Goal: Information Seeking & Learning: Learn about a topic

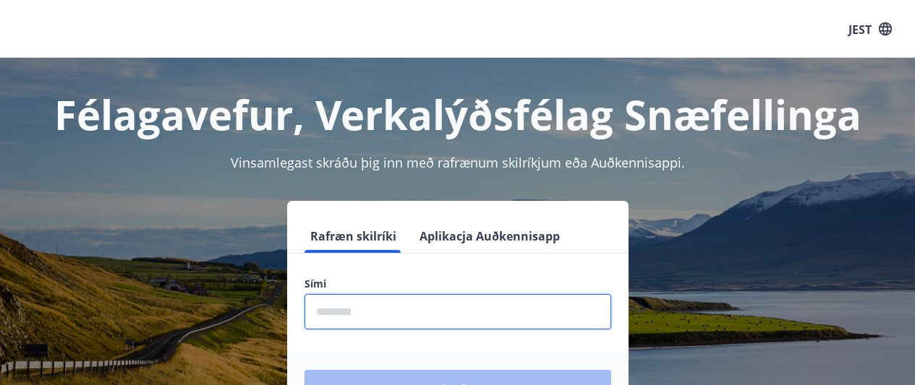
click at [430, 304] on input "phone" at bounding box center [457, 311] width 307 height 35
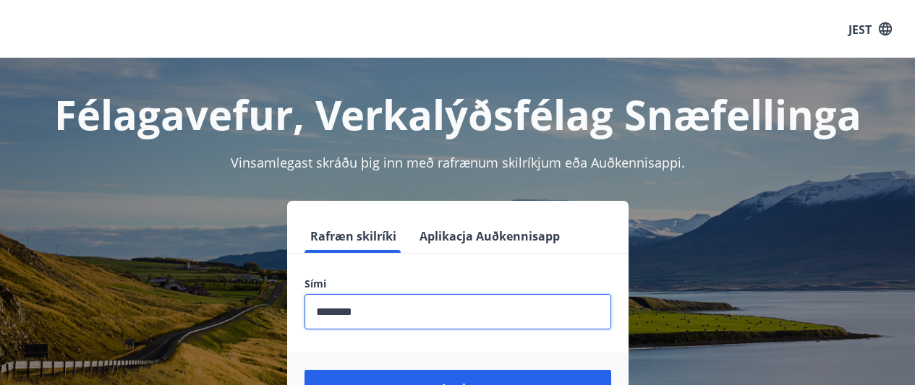
type input "********"
click at [304, 370] on button "Login" at bounding box center [457, 388] width 307 height 36
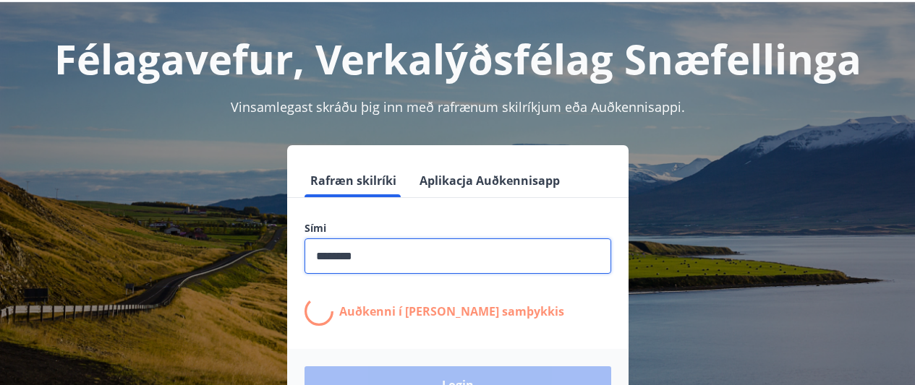
scroll to position [56, 0]
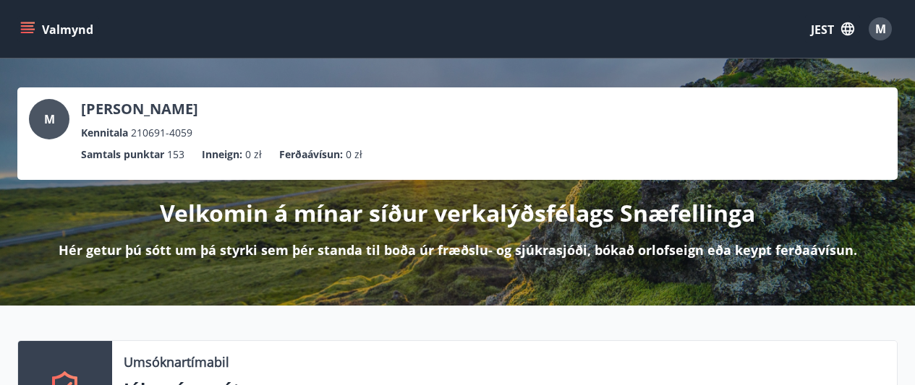
click at [17, 25] on div "Valmynd JEST M" at bounding box center [457, 29] width 915 height 58
click at [23, 27] on icon "menu" at bounding box center [27, 25] width 13 height 1
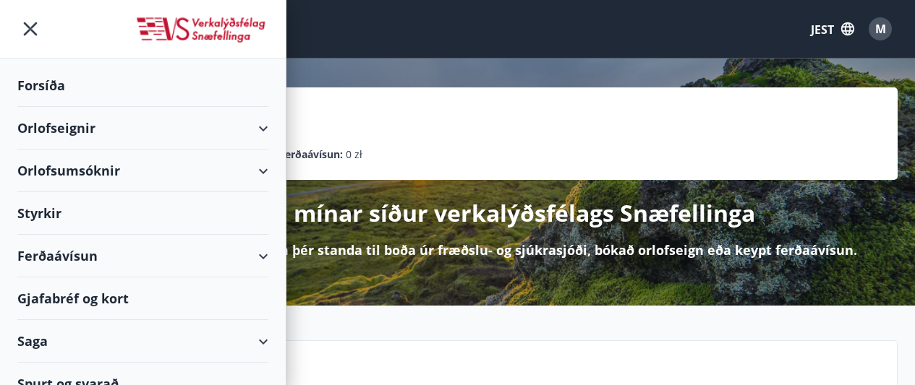
click at [51, 208] on font "Styrkir" at bounding box center [39, 213] width 44 height 17
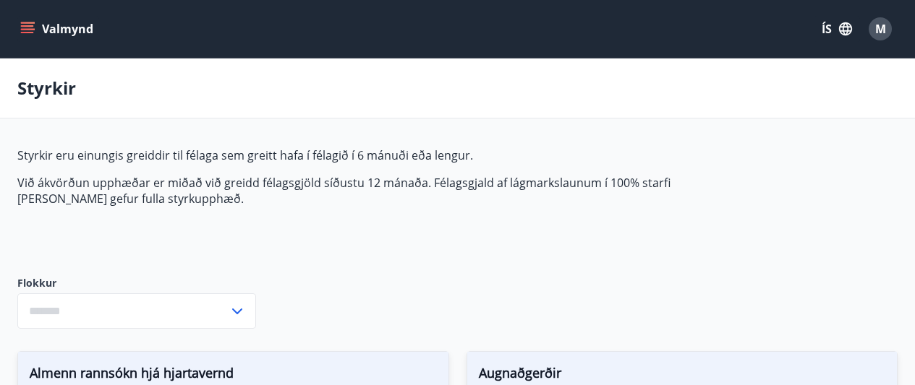
type input "***"
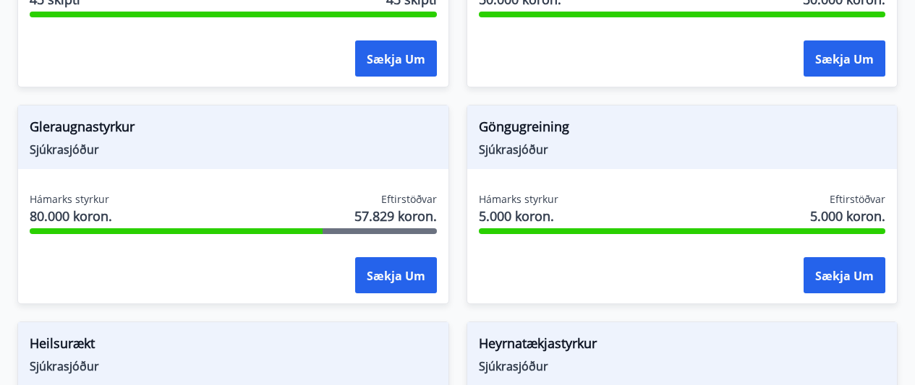
scroll to position [685, 0]
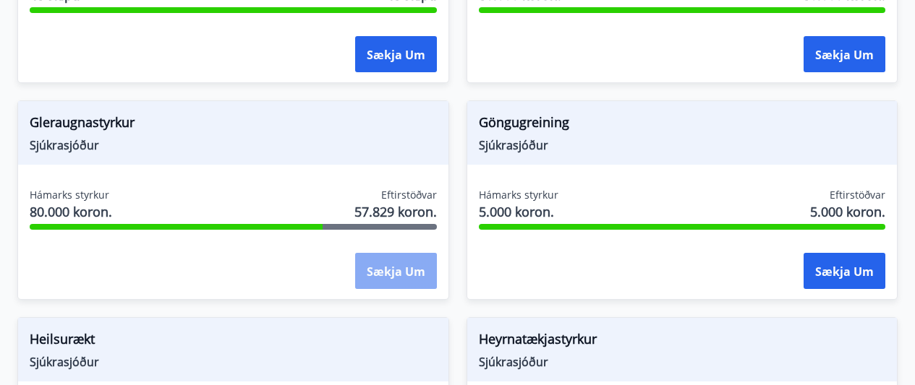
click at [380, 270] on font "Sækja um" at bounding box center [396, 272] width 59 height 16
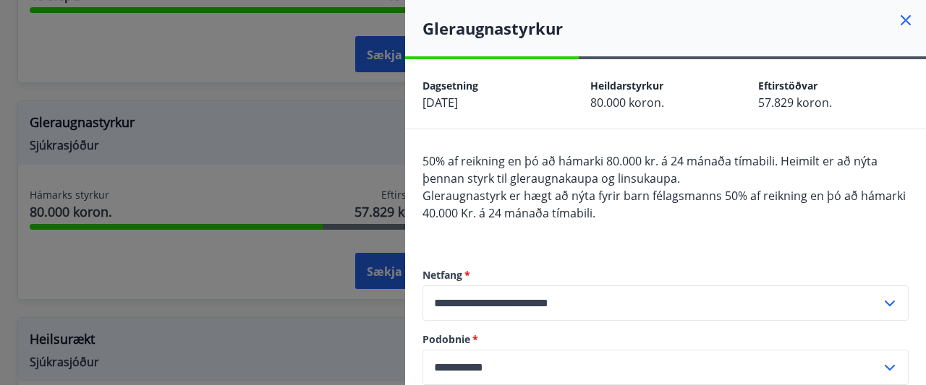
click at [897, 23] on icon at bounding box center [905, 20] width 17 height 17
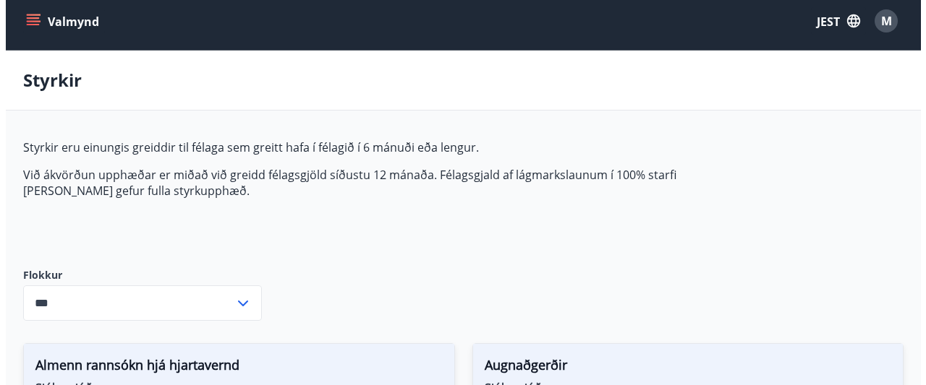
scroll to position [0, 0]
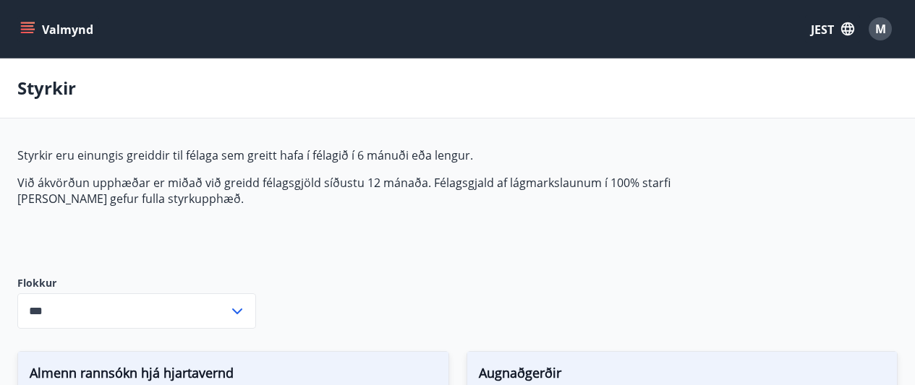
click at [883, 38] on div "M" at bounding box center [880, 28] width 23 height 23
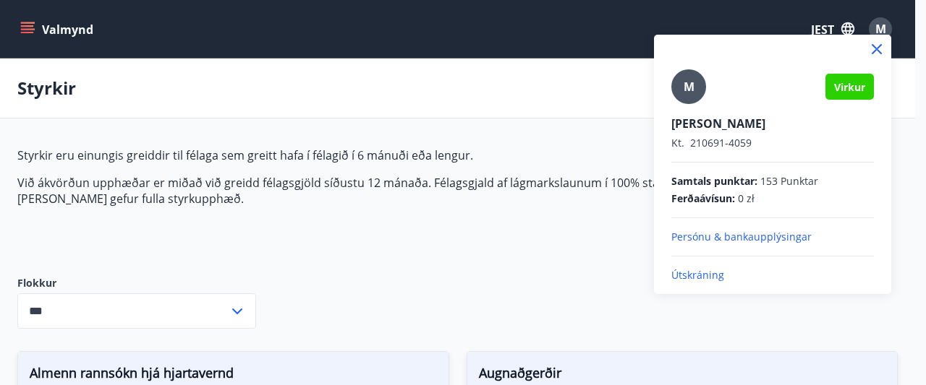
click at [712, 281] on font "Útskráning" at bounding box center [697, 275] width 53 height 14
click at [712, 279] on font "Útskráning" at bounding box center [697, 275] width 53 height 14
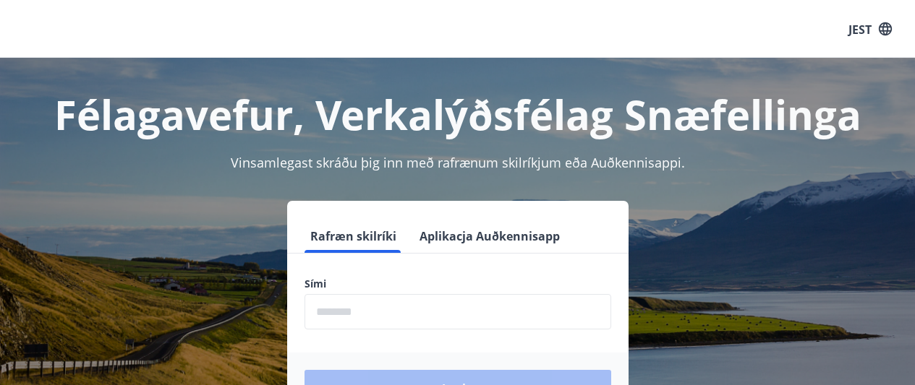
click at [403, 317] on input "phone" at bounding box center [457, 311] width 307 height 35
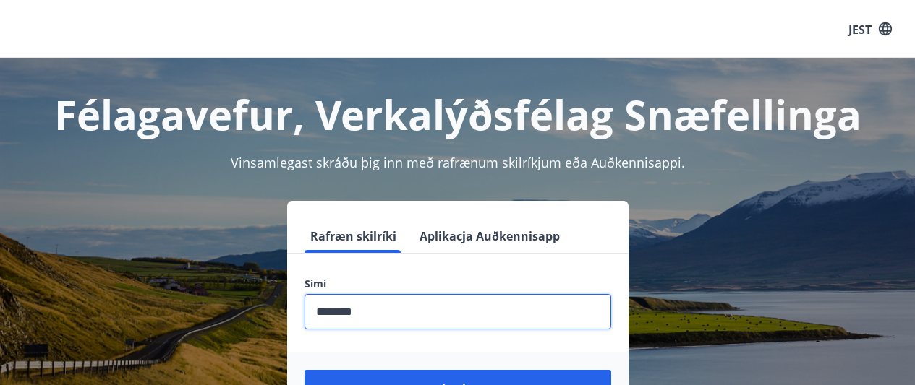
type input "********"
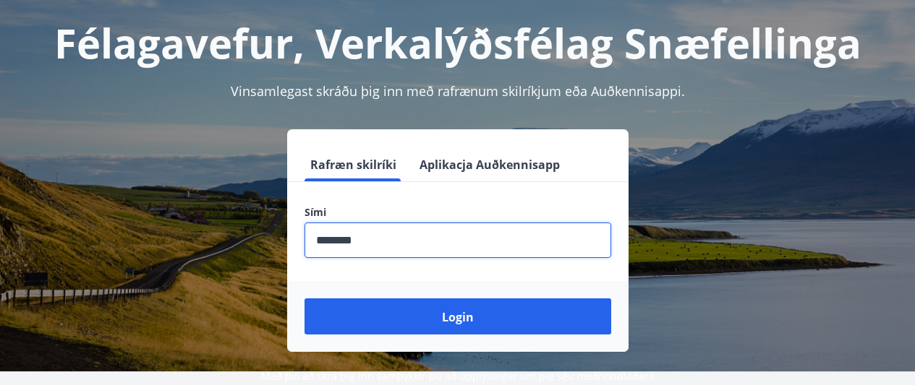
scroll to position [72, 0]
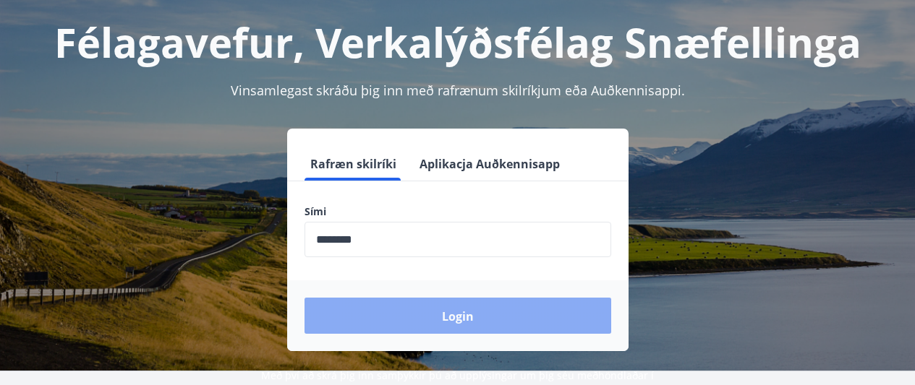
click at [586, 315] on button "Login" at bounding box center [457, 316] width 307 height 36
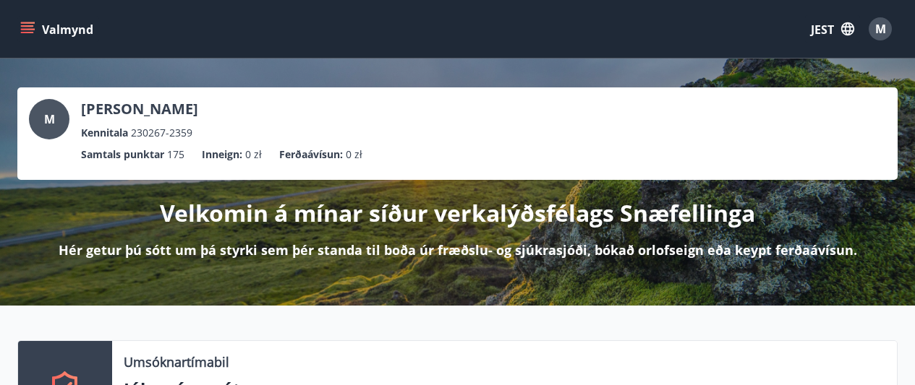
click at [25, 25] on icon "menu" at bounding box center [27, 29] width 14 height 14
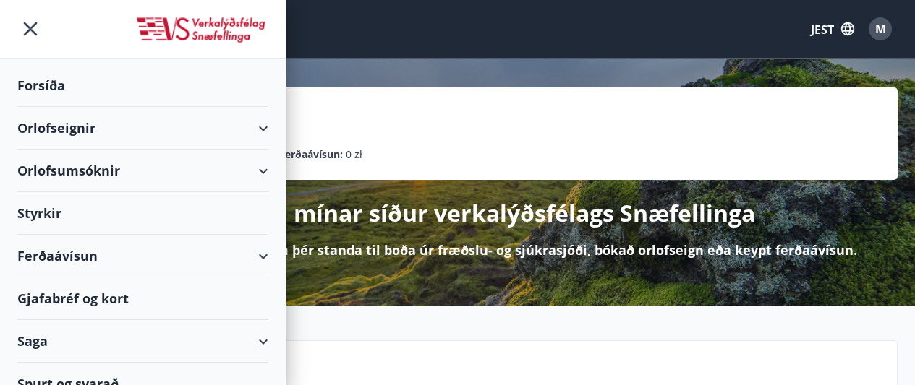
click at [52, 205] on font "Styrkir" at bounding box center [39, 213] width 44 height 17
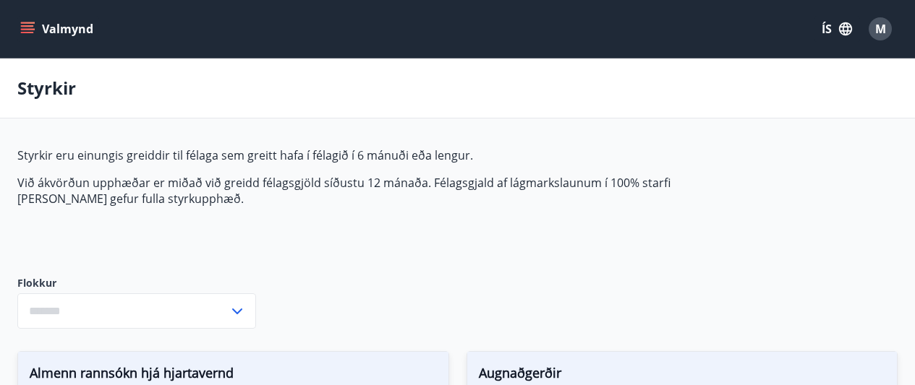
type input "***"
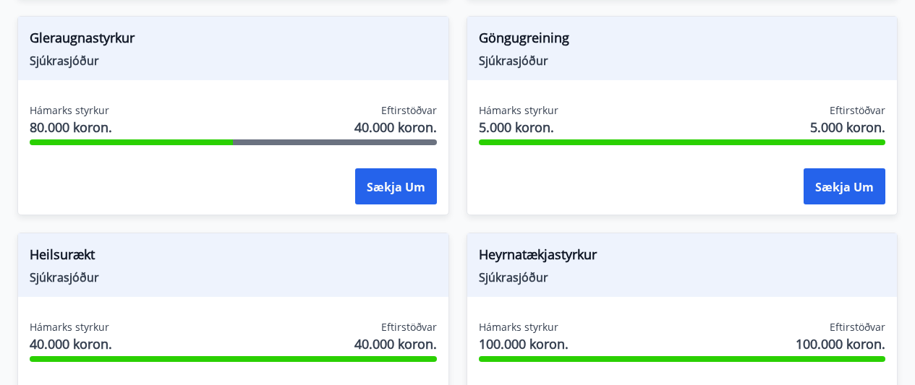
scroll to position [760, 0]
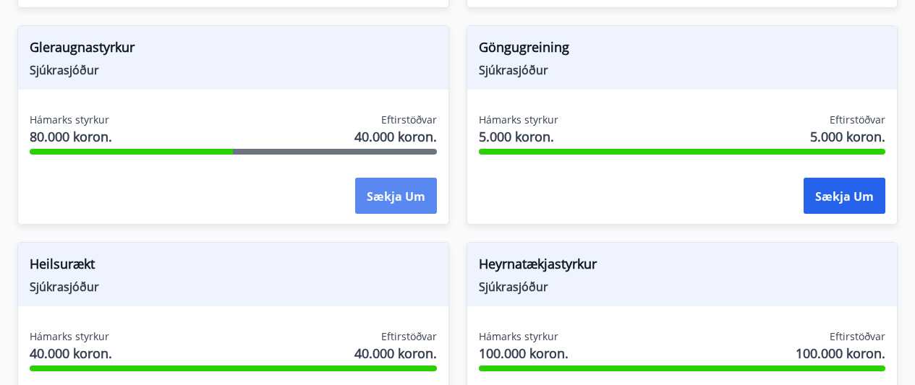
click at [381, 189] on font "Sækja um" at bounding box center [396, 197] width 59 height 16
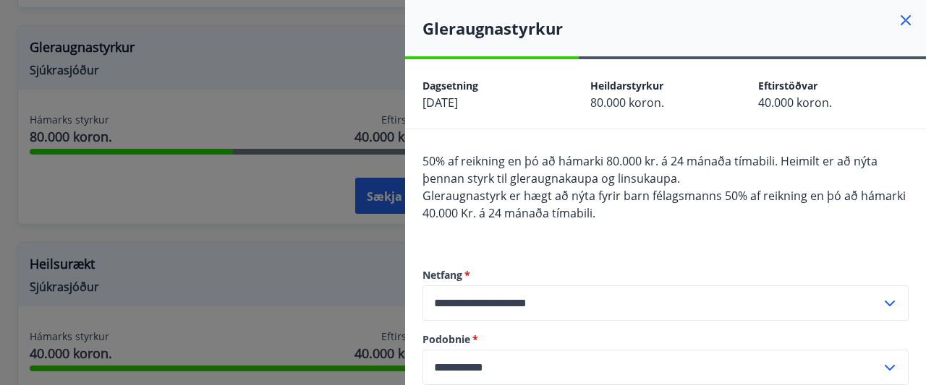
click at [897, 21] on icon at bounding box center [905, 20] width 17 height 17
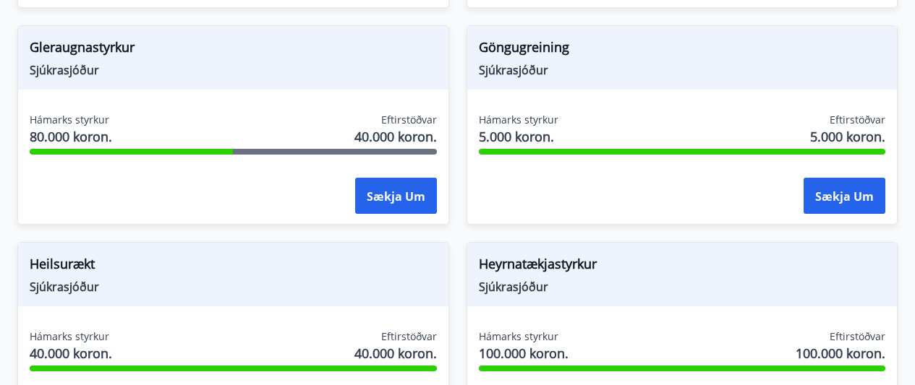
scroll to position [0, 0]
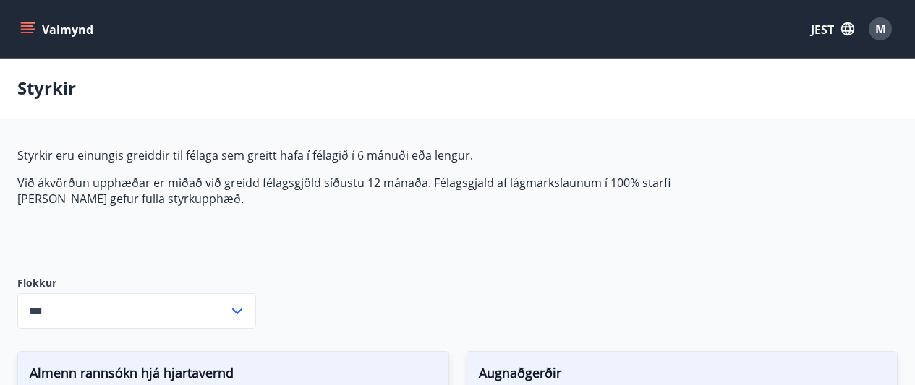
click at [21, 28] on icon "menu" at bounding box center [27, 29] width 14 height 14
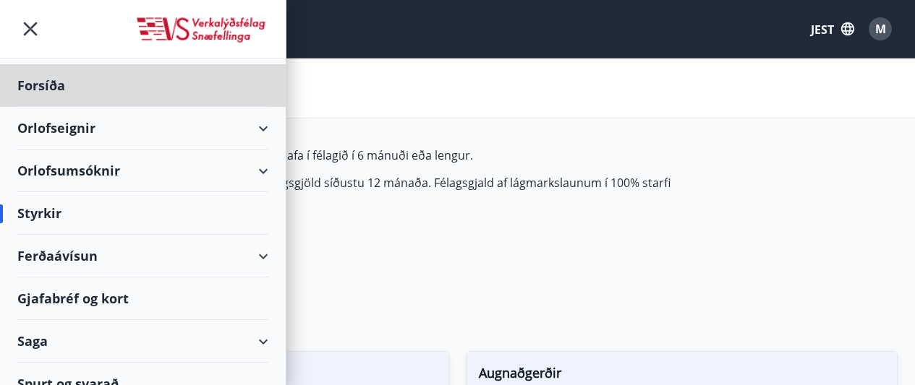
click at [57, 221] on font "Styrkir" at bounding box center [39, 213] width 44 height 17
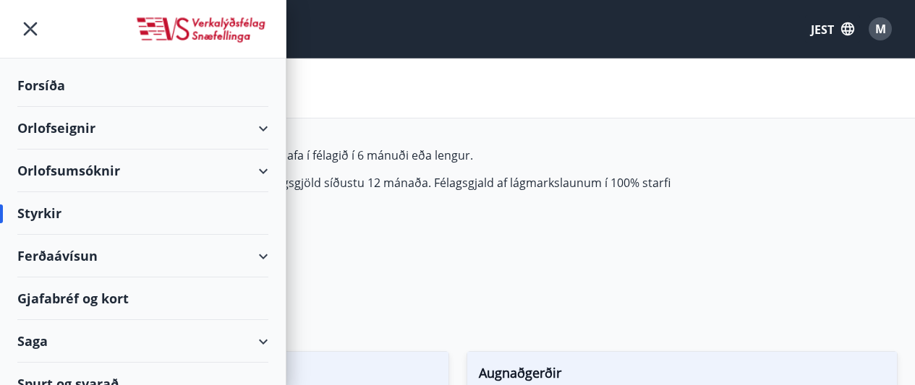
click at [55, 344] on div "Saga" at bounding box center [142, 341] width 251 height 43
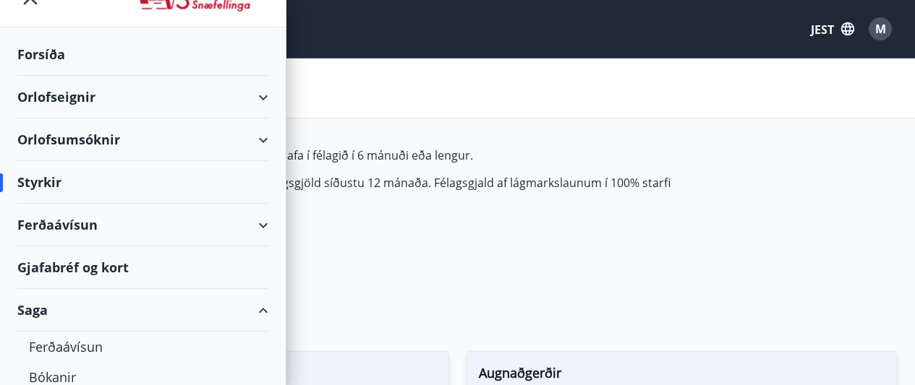
scroll to position [33, 0]
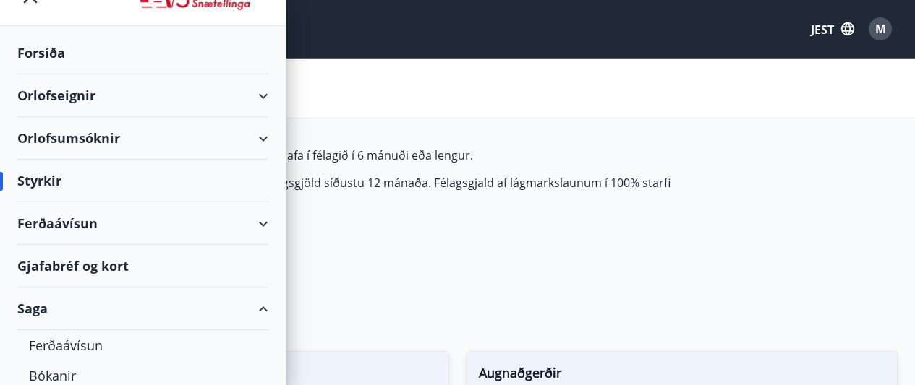
click at [261, 140] on div "Orlofsumsóknir" at bounding box center [143, 138] width 286 height 43
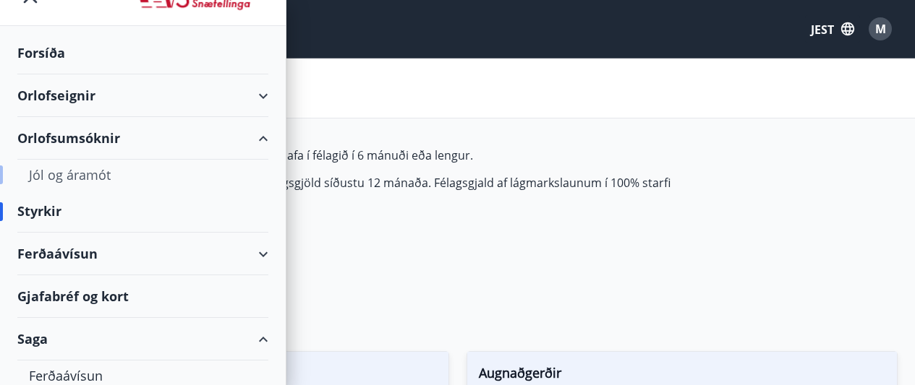
click at [92, 172] on font "Jól og áramót" at bounding box center [70, 174] width 82 height 17
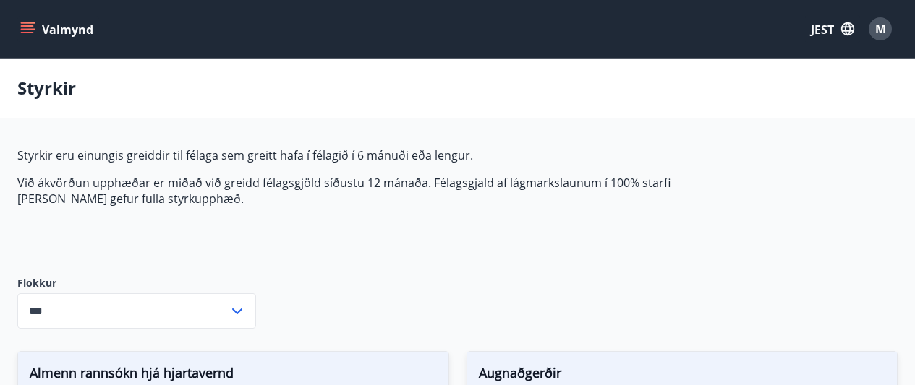
type input "***"
click at [22, 19] on button "Valmynd" at bounding box center [58, 29] width 82 height 26
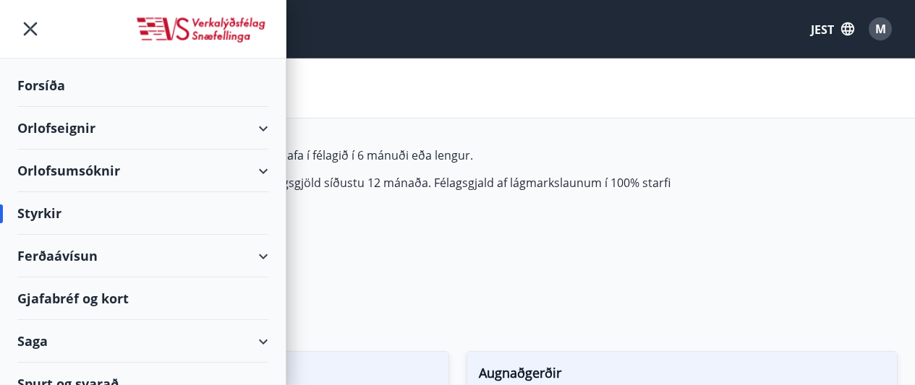
click at [51, 351] on div "Saga" at bounding box center [142, 341] width 251 height 43
click at [68, 346] on div "Saga" at bounding box center [142, 341] width 251 height 43
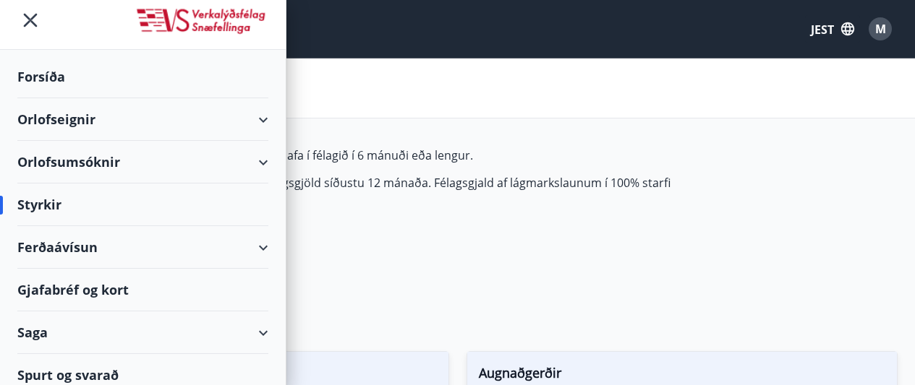
scroll to position [20, 0]
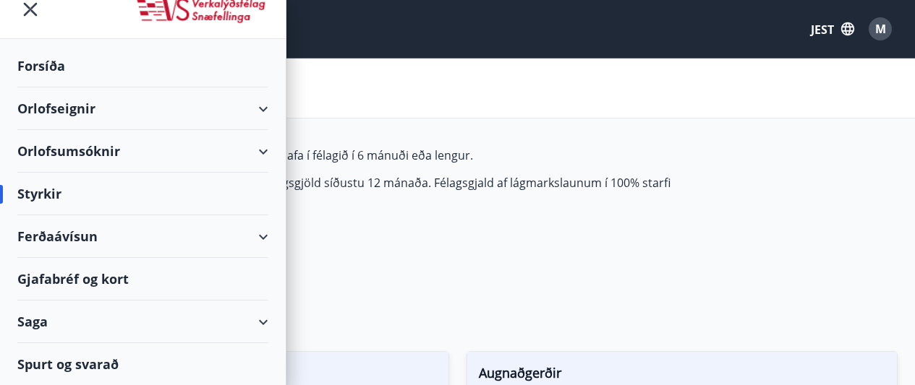
click at [93, 328] on div "Saga" at bounding box center [142, 322] width 251 height 43
click at [79, 358] on font "Ferðaávísun" at bounding box center [66, 358] width 74 height 17
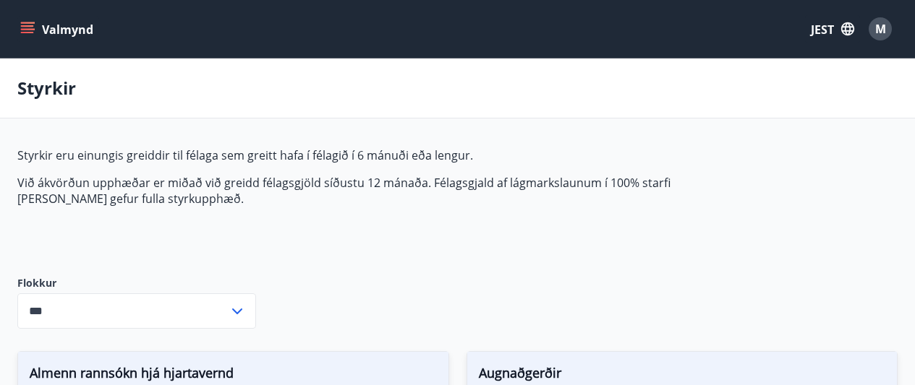
type input "***"
click at [876, 30] on font "M" at bounding box center [880, 29] width 11 height 16
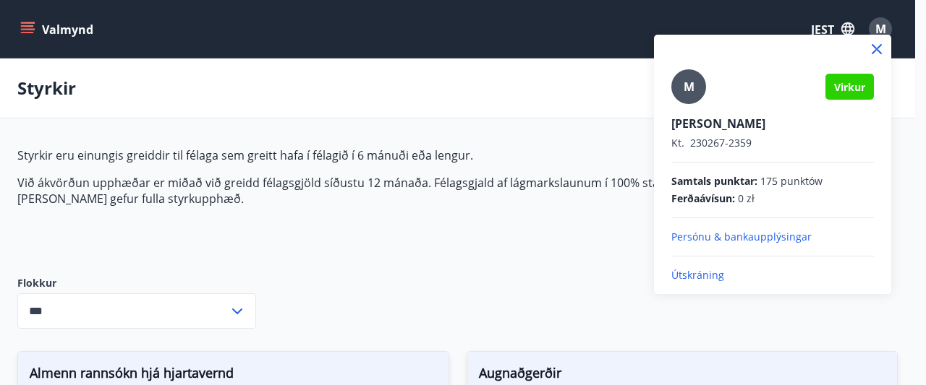
click at [694, 85] on font "M" at bounding box center [688, 87] width 11 height 16
click at [694, 106] on input "M" at bounding box center [769, 113] width 197 height 15
click at [761, 131] on font "Małgorzata Kompiewska" at bounding box center [718, 124] width 94 height 16
click at [850, 93] on font "Virkur" at bounding box center [849, 87] width 31 height 14
click at [746, 231] on font "Persónu & bankaupplýsingar" at bounding box center [741, 237] width 140 height 14
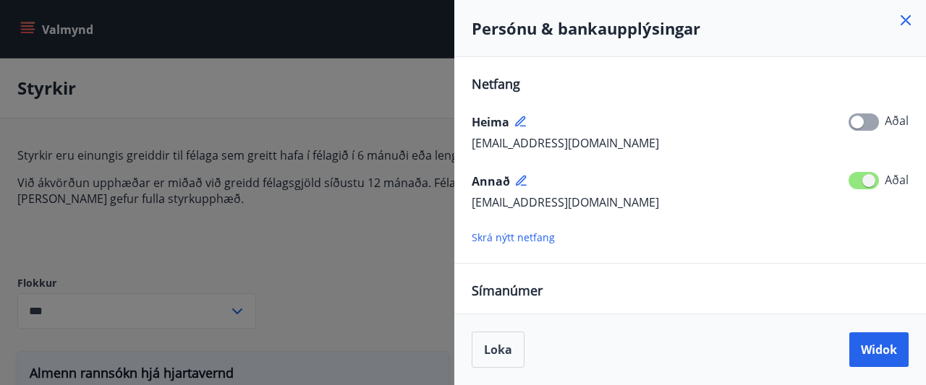
click at [867, 189] on span at bounding box center [863, 180] width 30 height 17
click at [866, 183] on span at bounding box center [863, 180] width 30 height 17
click at [842, 182] on div "Annað" at bounding box center [689, 181] width 437 height 23
click at [516, 176] on icon at bounding box center [522, 181] width 13 height 13
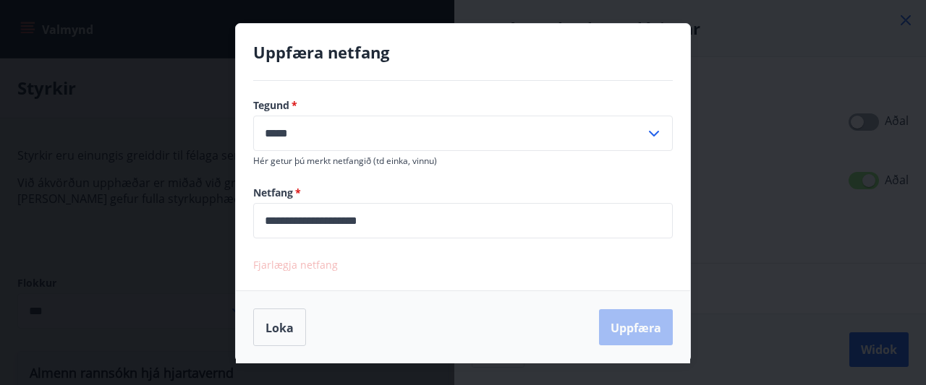
click at [259, 351] on div "Loka Uppfæra" at bounding box center [463, 327] width 454 height 73
click at [271, 333] on font "Loka" at bounding box center [279, 328] width 28 height 16
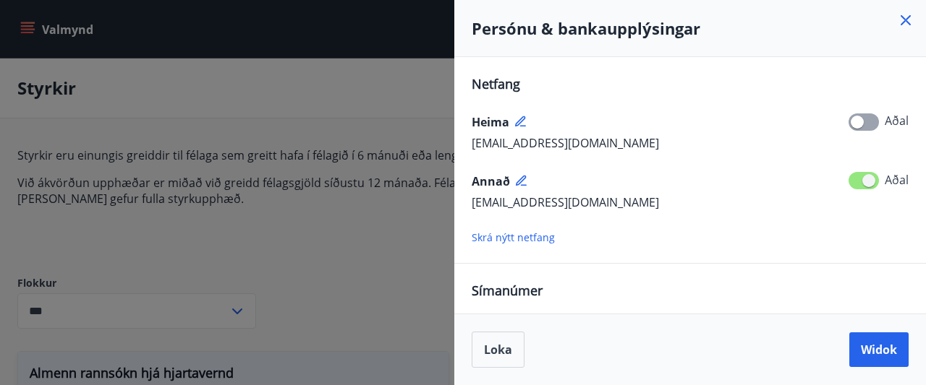
click at [876, 182] on span at bounding box center [863, 180] width 30 height 17
click at [526, 241] on font "Skrá nýtt netfang" at bounding box center [512, 238] width 83 height 14
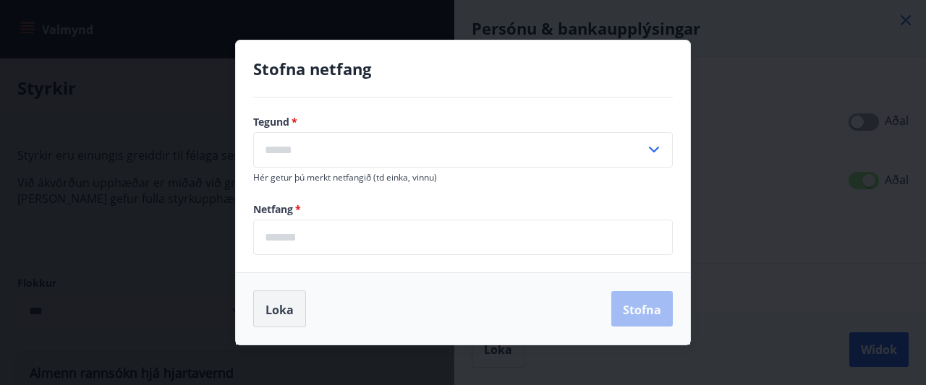
click at [281, 298] on button "Loka" at bounding box center [279, 310] width 53 height 38
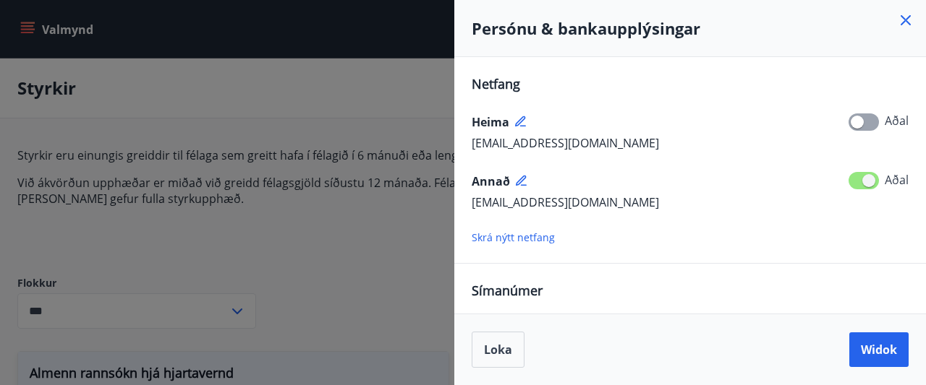
click at [871, 129] on span at bounding box center [863, 122] width 30 height 17
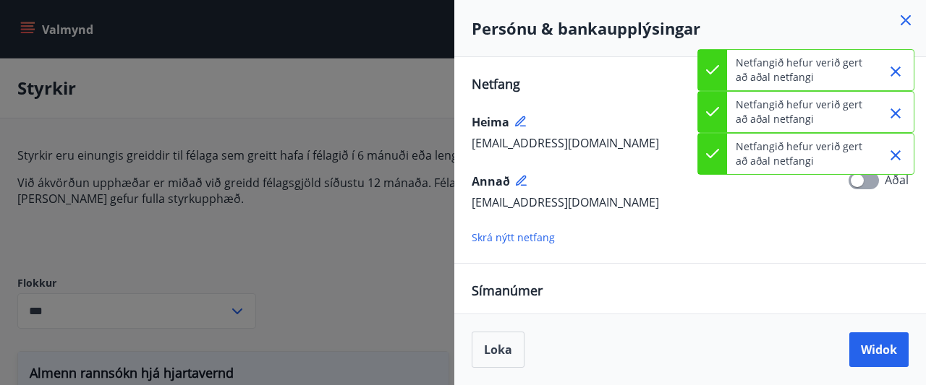
click at [613, 132] on div "Heima" at bounding box center [689, 122] width 437 height 23
click at [714, 150] on icon at bounding box center [712, 153] width 17 height 17
click at [669, 146] on div "sylk31kot@gmail.com Aðal" at bounding box center [689, 143] width 437 height 19
click at [562, 64] on div "Netfang Heima sylk31kot@gmail.com Aðal Annað metka2106@hotmail.com Aðal Skrá ný…" at bounding box center [689, 185] width 471 height 257
click at [892, 74] on icon "Zamknąć" at bounding box center [895, 71] width 17 height 17
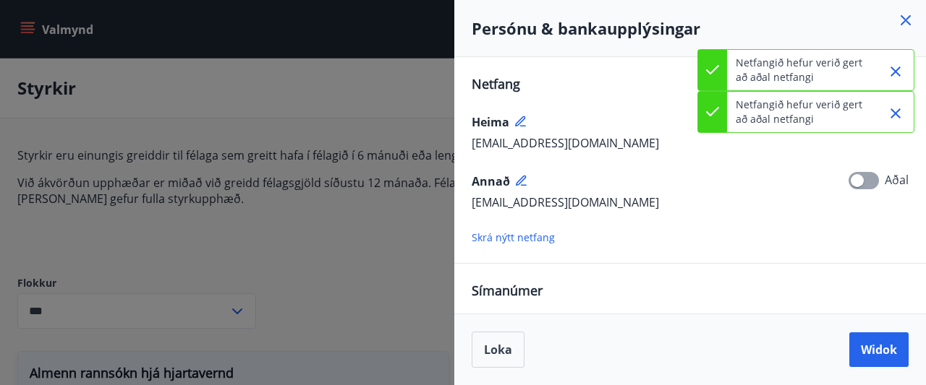
click at [891, 108] on icon "Zamknąć" at bounding box center [895, 113] width 17 height 17
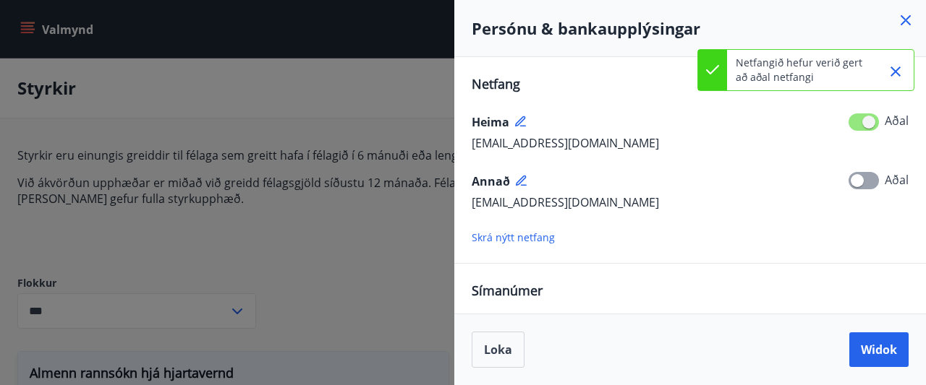
click at [895, 70] on icon "Zamknąć" at bounding box center [895, 72] width 10 height 10
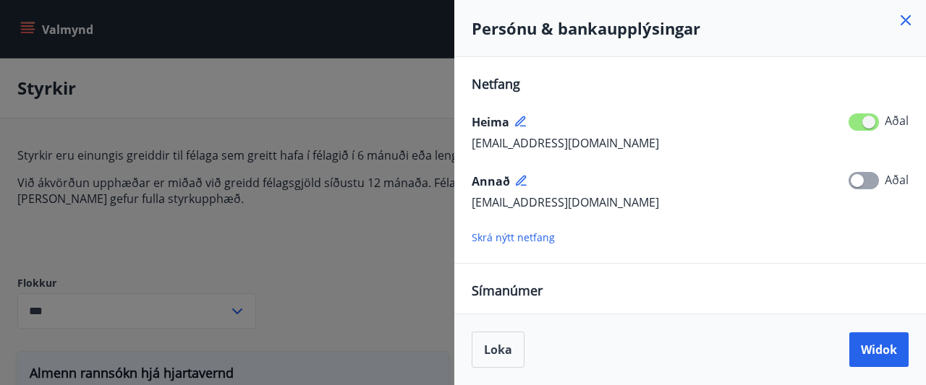
click at [908, 21] on icon at bounding box center [905, 20] width 17 height 17
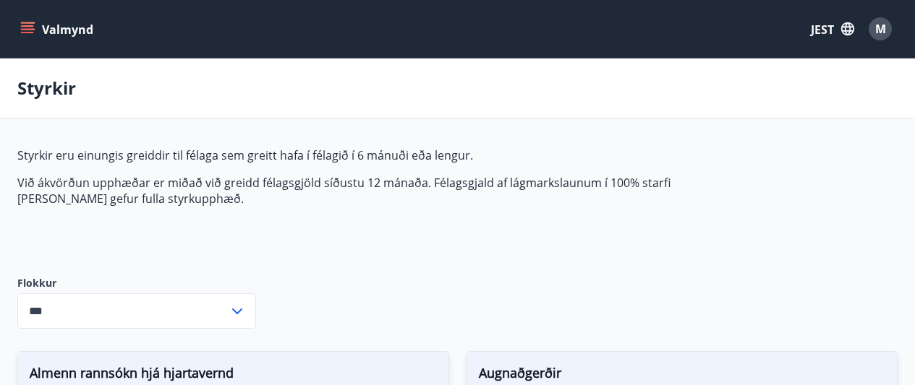
click at [24, 26] on icon "menu" at bounding box center [27, 25] width 13 height 1
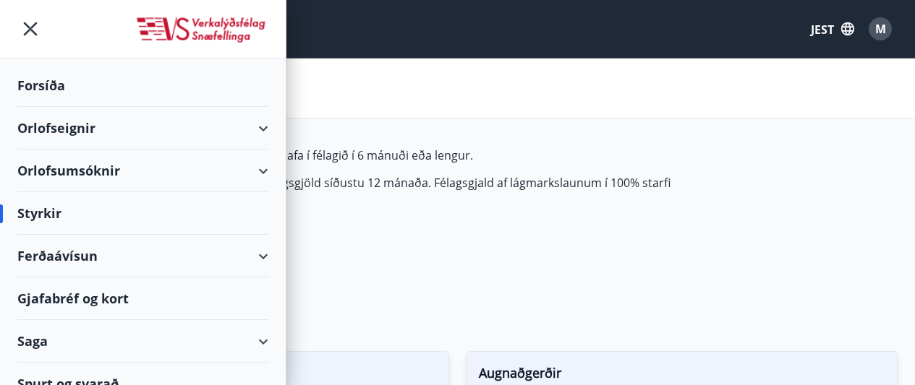
scroll to position [20, 0]
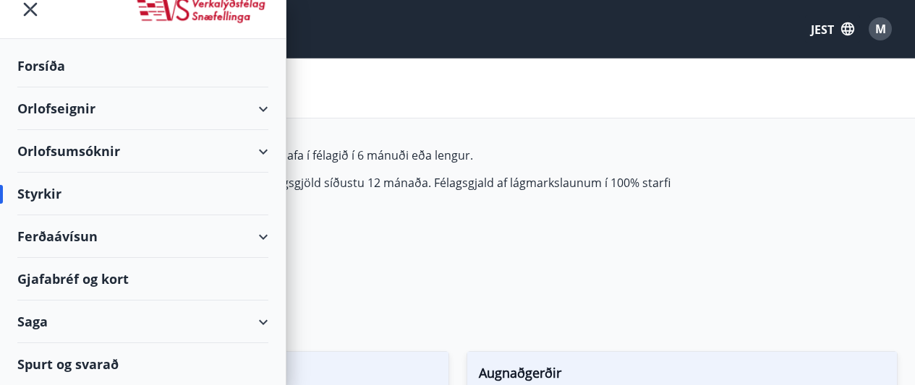
click at [158, 145] on div "Orlofsumsóknir" at bounding box center [142, 151] width 251 height 43
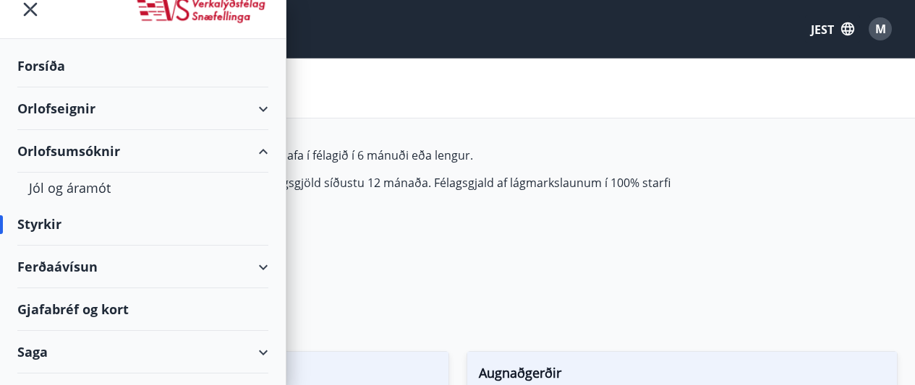
click at [132, 108] on div "Orlofseignir" at bounding box center [142, 109] width 251 height 43
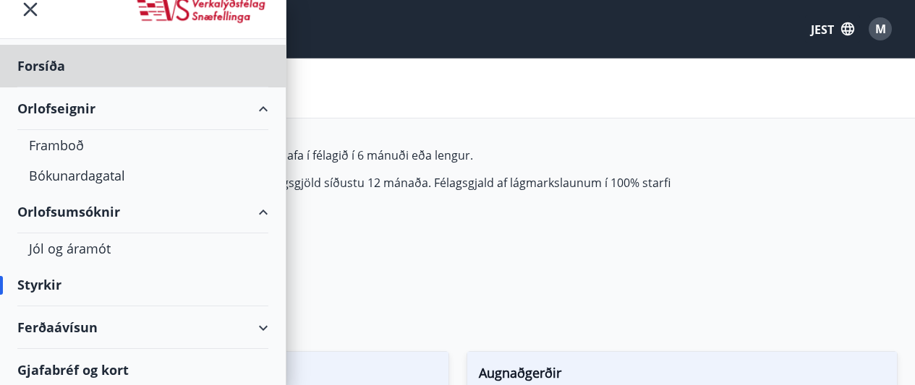
click at [49, 286] on font "Styrkir" at bounding box center [39, 284] width 44 height 17
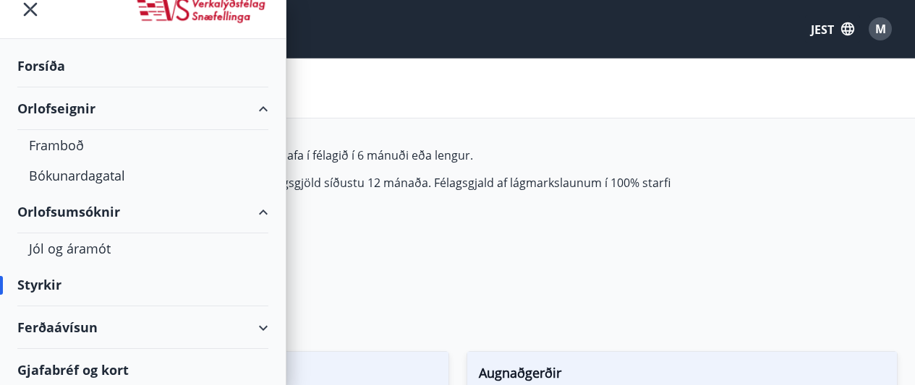
click at [49, 286] on font "Styrkir" at bounding box center [39, 284] width 44 height 17
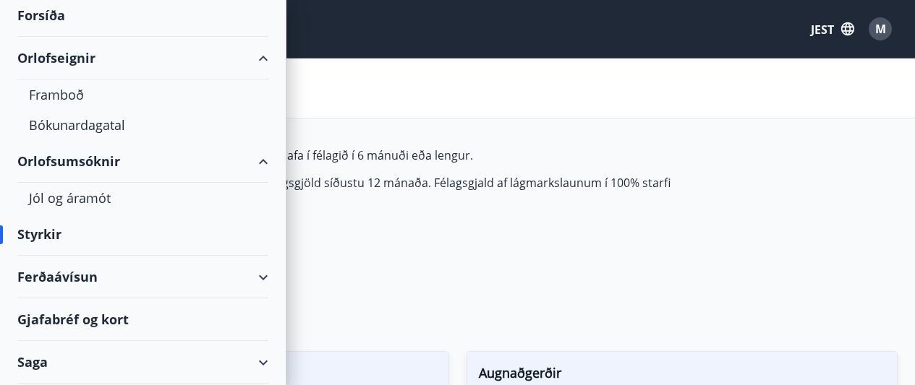
scroll to position [82, 0]
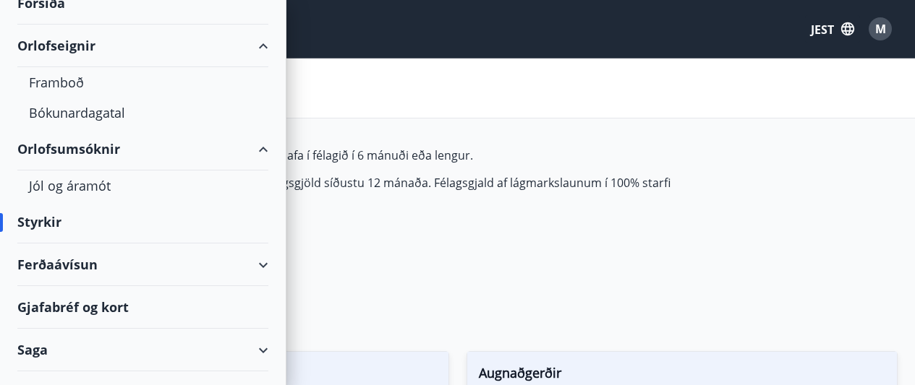
click at [156, 222] on div "Styrkir" at bounding box center [142, 222] width 251 height 43
click at [422, 54] on div "Valmynd JEST M" at bounding box center [457, 29] width 915 height 58
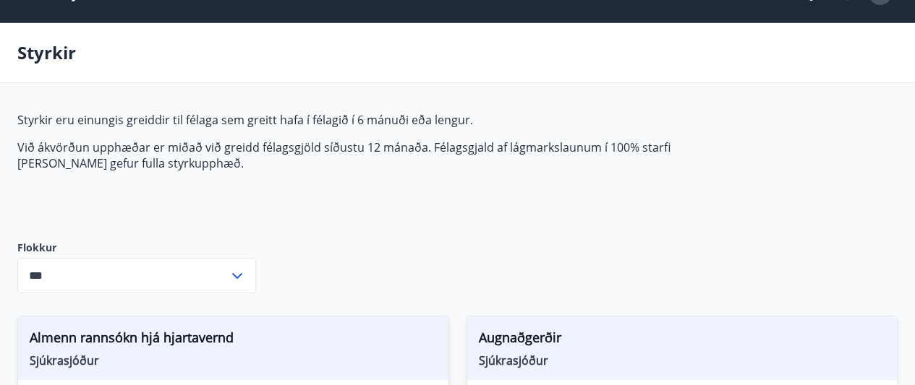
scroll to position [0, 0]
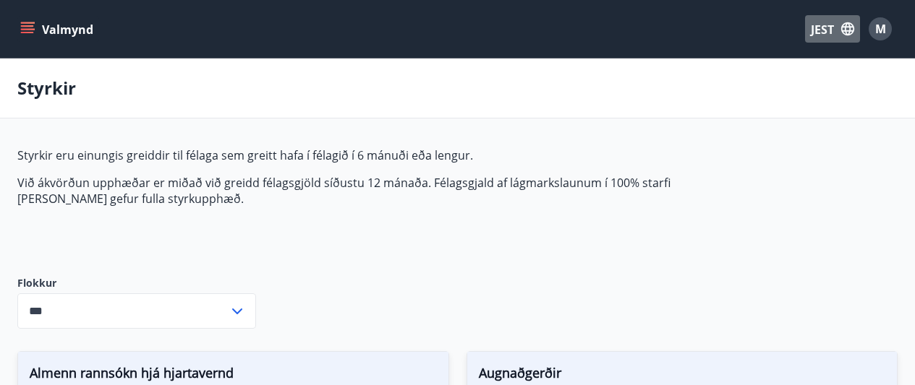
click at [824, 30] on font "JEST" at bounding box center [822, 30] width 23 height 16
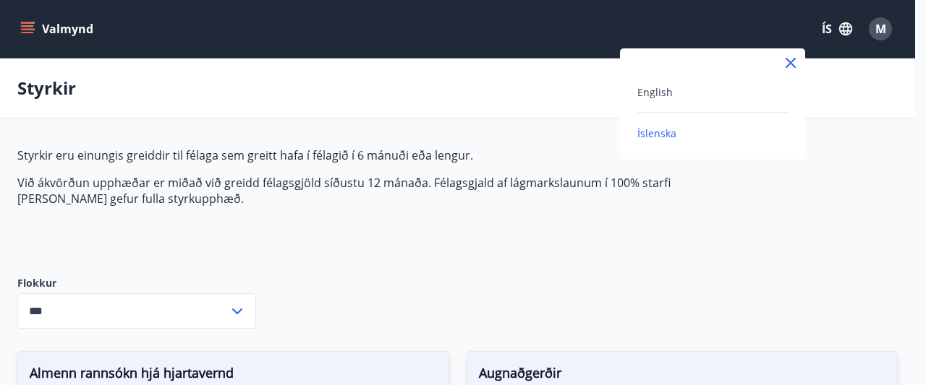
click at [837, 33] on div at bounding box center [463, 192] width 926 height 385
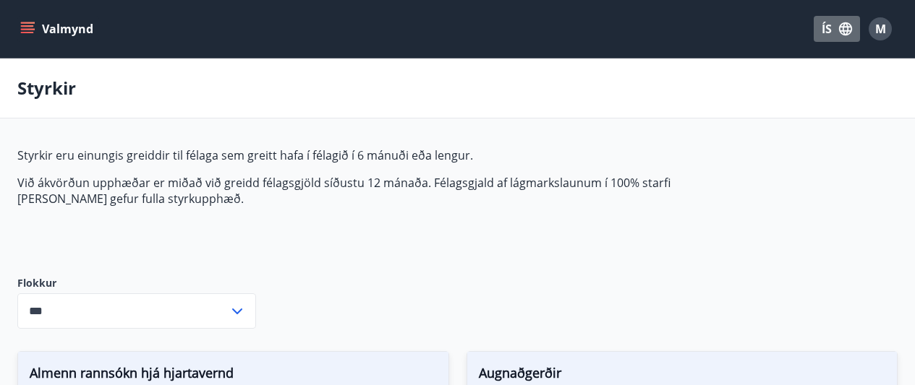
click at [842, 20] on button "ÍS" at bounding box center [837, 29] width 46 height 26
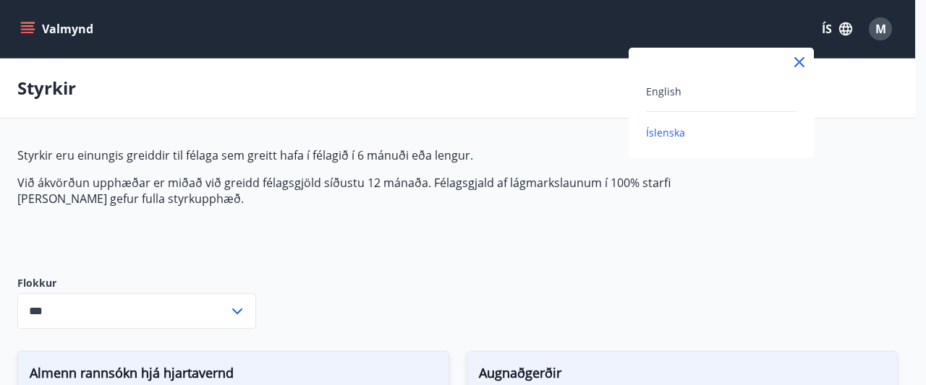
click at [851, 66] on div at bounding box center [463, 192] width 926 height 385
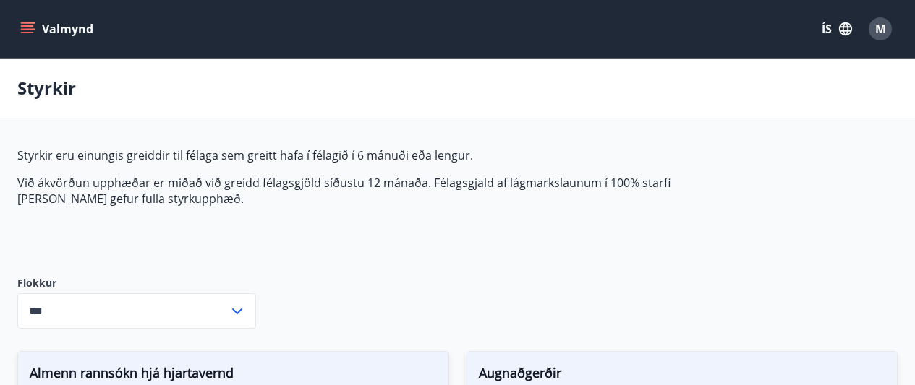
click at [878, 31] on span "M" at bounding box center [880, 29] width 11 height 16
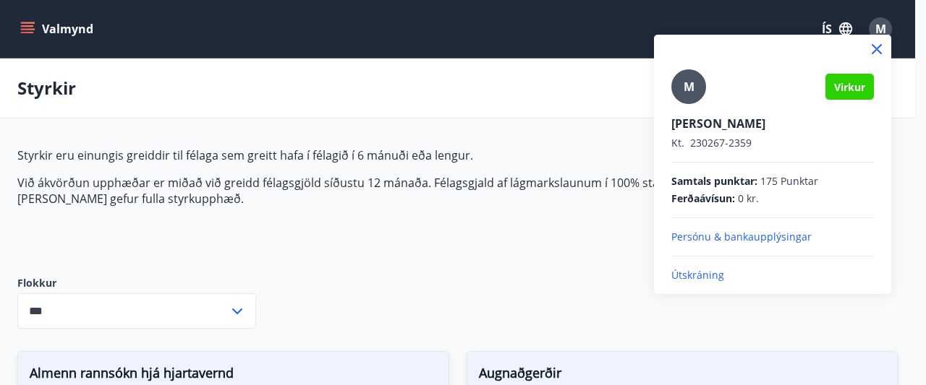
click at [30, 26] on div at bounding box center [463, 192] width 926 height 385
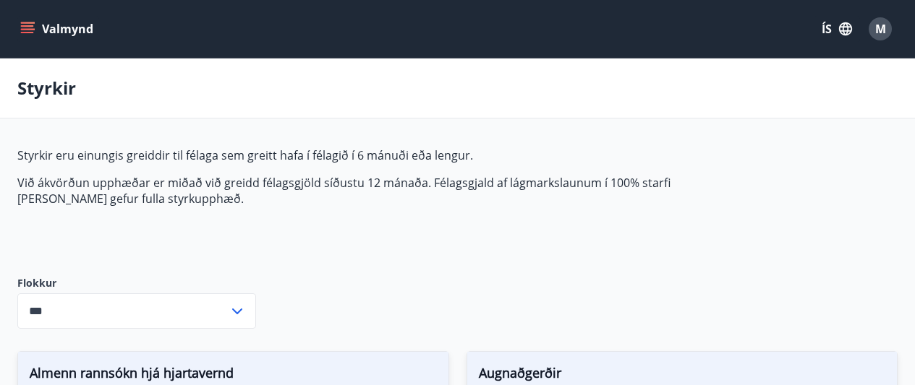
click at [56, 31] on button "Valmynd" at bounding box center [58, 29] width 82 height 26
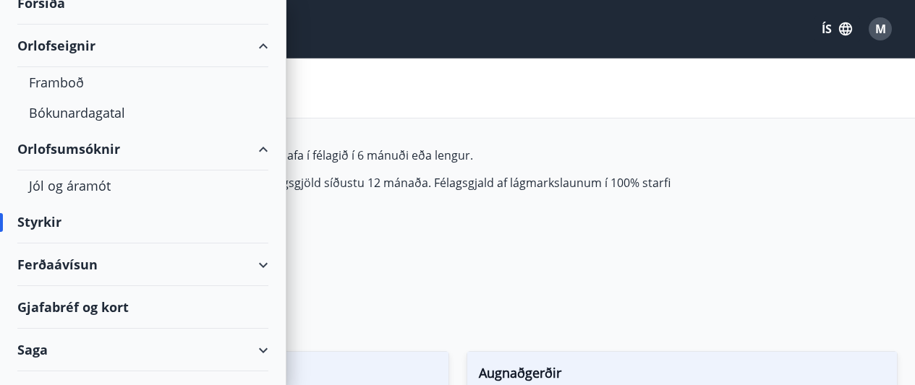
scroll to position [111, 0]
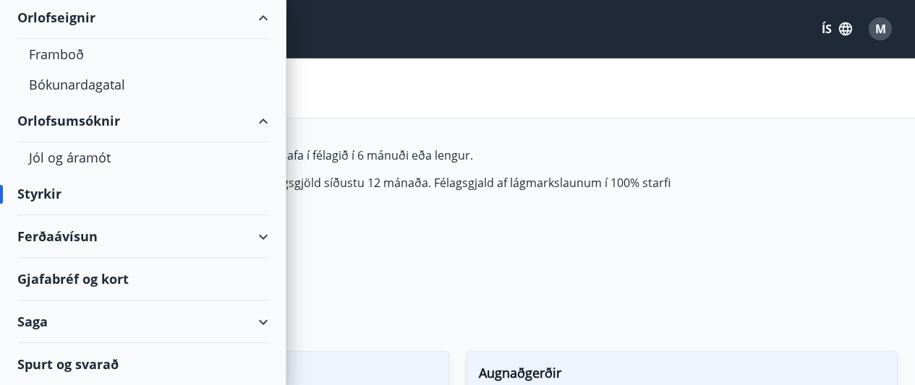
click at [66, 370] on div "Spurt og svarað" at bounding box center [142, 364] width 251 height 42
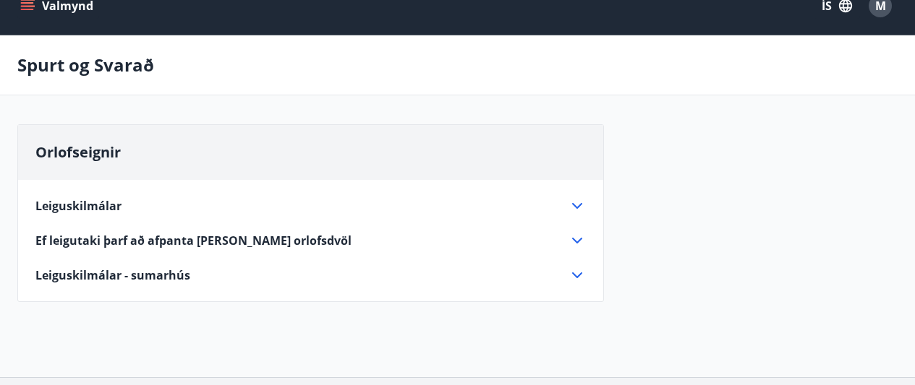
scroll to position [35, 0]
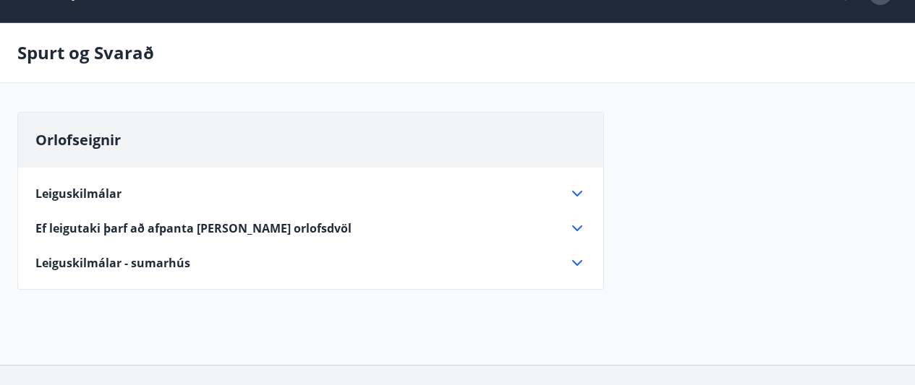
click at [581, 229] on icon at bounding box center [576, 228] width 17 height 17
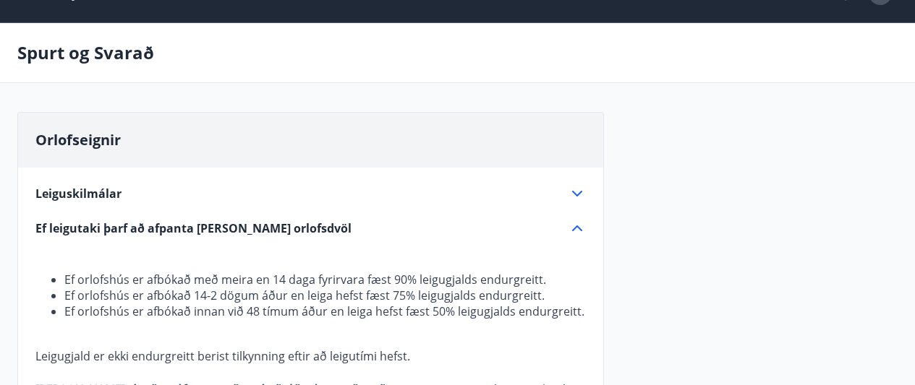
click at [581, 229] on icon at bounding box center [576, 228] width 17 height 17
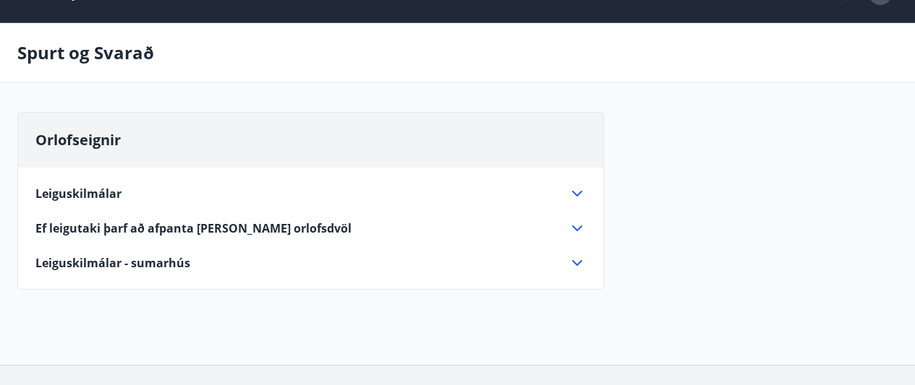
click at [573, 199] on icon at bounding box center [576, 193] width 17 height 17
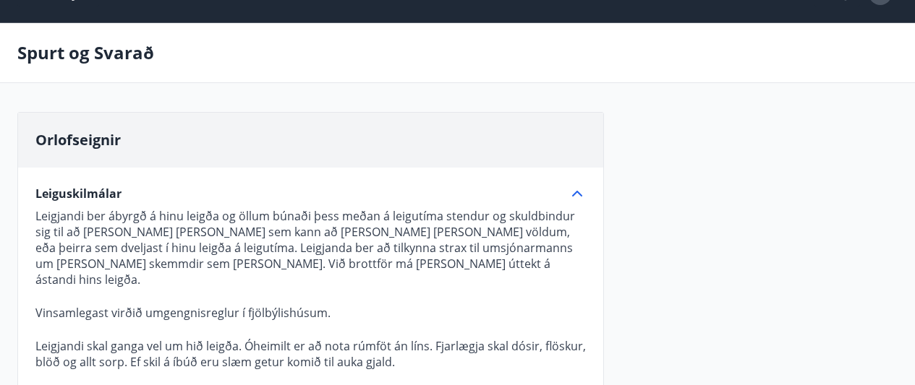
click at [573, 199] on icon at bounding box center [576, 193] width 17 height 17
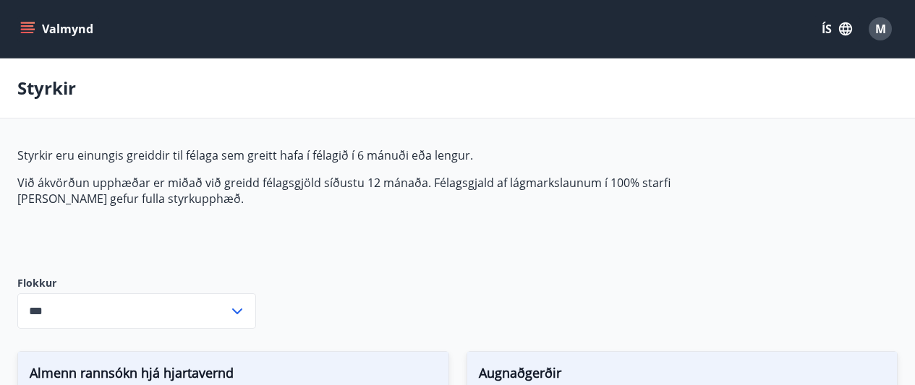
type input "***"
click at [237, 315] on icon at bounding box center [237, 311] width 17 height 17
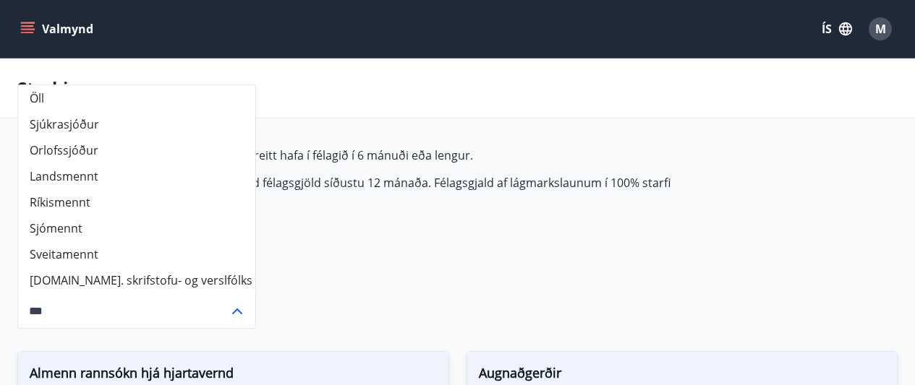
click at [364, 98] on div "Styrkir" at bounding box center [457, 89] width 915 height 60
click at [25, 19] on button "Valmynd" at bounding box center [58, 29] width 82 height 26
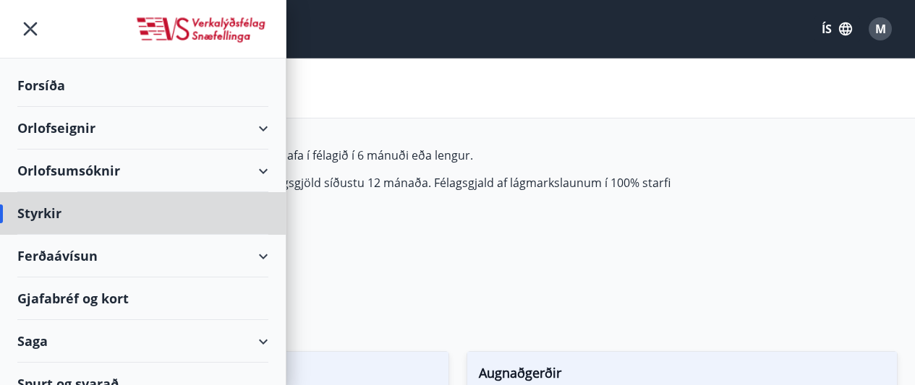
click at [47, 82] on div "Forsíða" at bounding box center [142, 85] width 251 height 43
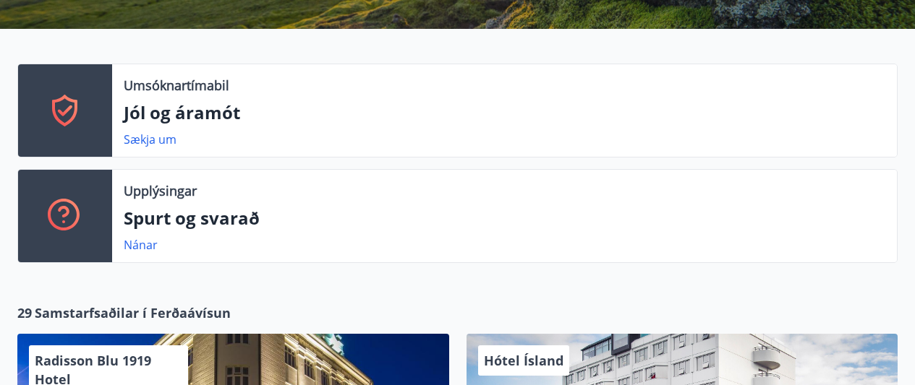
scroll to position [284, 0]
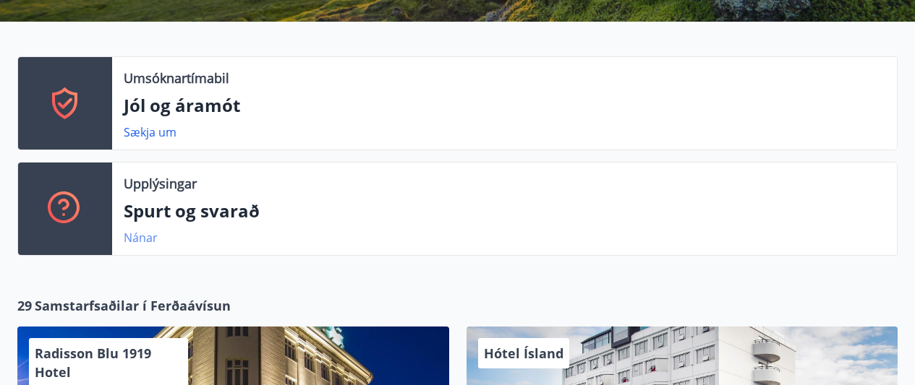
click at [144, 239] on link "Nánar" at bounding box center [141, 238] width 34 height 16
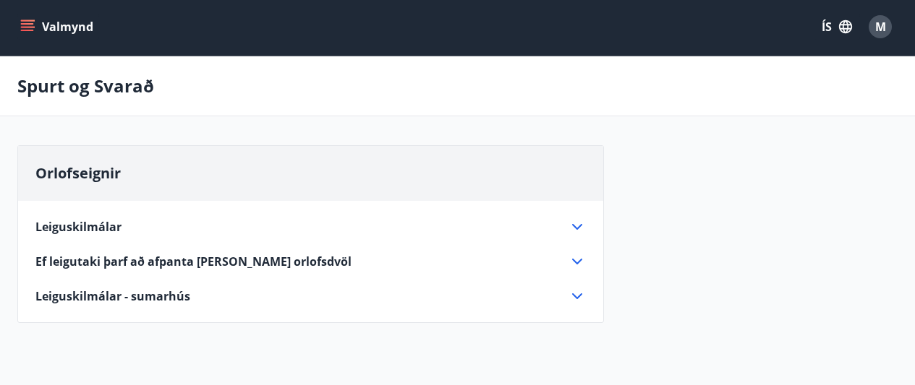
scroll to position [137, 0]
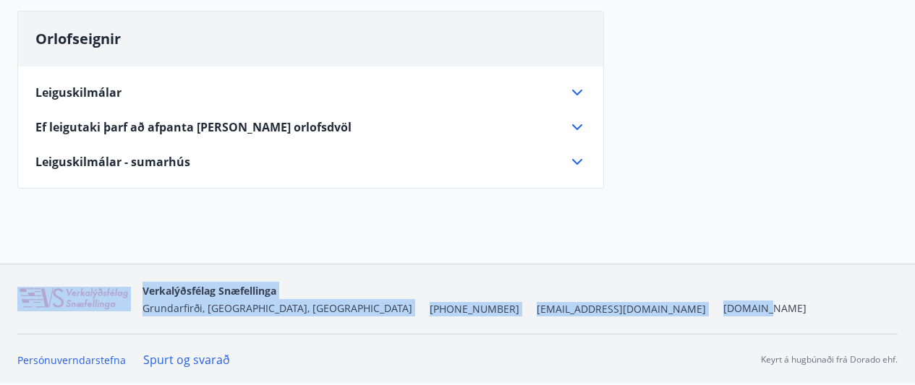
drag, startPoint x: 769, startPoint y: 238, endPoint x: 515, endPoint y: 291, distance: 260.1
click at [515, 291] on div "Valmynd ÍS M Spurt og Svarað Orlofseignir Leiguskilmálar Leigjandi ber ábyrgð á…" at bounding box center [457, 123] width 915 height 520
click at [176, 362] on link "Spurt og svarað" at bounding box center [186, 360] width 87 height 16
click at [176, 359] on link "Spurt og svarað" at bounding box center [186, 360] width 87 height 16
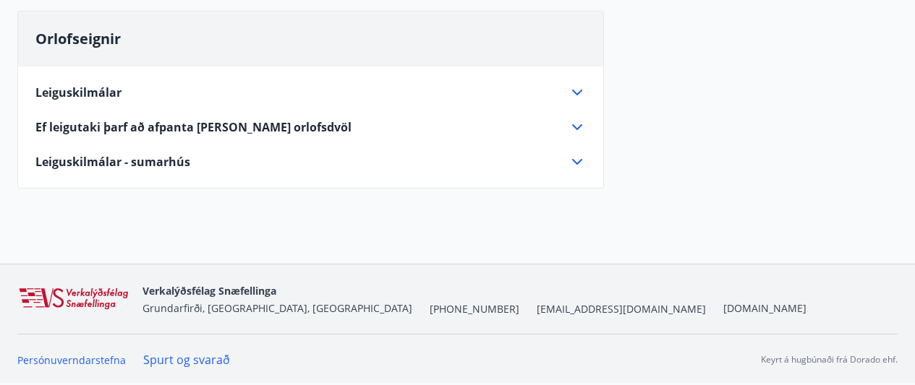
click at [438, 337] on div "Persónuverndarstefna Spurt og svarað Keyrt á hugbúnaði frá Dorado ehf." at bounding box center [457, 359] width 880 height 51
click at [174, 362] on link "Spurt og svarað" at bounding box center [186, 360] width 87 height 16
click at [370, 329] on div "Verkalýðsfélag Snæfellinga Grundarfirði, Snæfellsbæ, Stykkishólmi +354 588-9191…" at bounding box center [457, 299] width 880 height 69
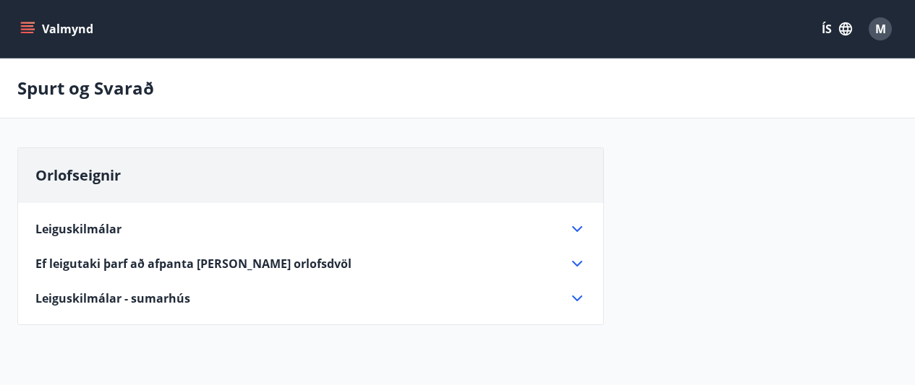
click at [881, 34] on span "M" at bounding box center [880, 29] width 11 height 16
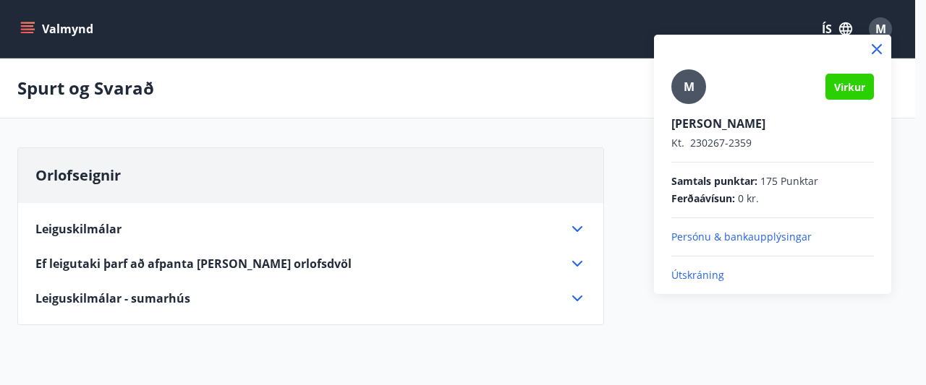
click at [711, 275] on p "Útskráning" at bounding box center [772, 275] width 202 height 14
